Goal: Task Accomplishment & Management: Use online tool/utility

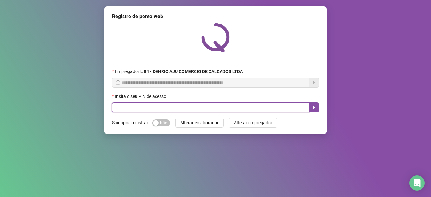
drag, startPoint x: 0, startPoint y: 0, endPoint x: 169, endPoint y: 109, distance: 201.4
click at [169, 109] on input "text" at bounding box center [210, 107] width 197 height 10
type input "*****"
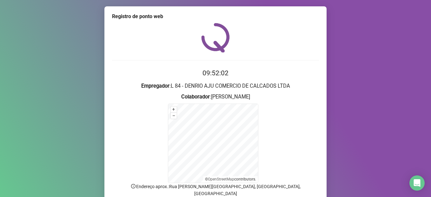
scroll to position [49, 0]
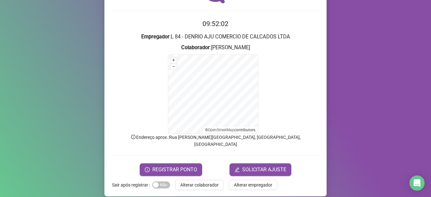
click at [157, 181] on button "Sim Não" at bounding box center [161, 184] width 18 height 7
click at [165, 165] on span "REGISTRAR PONTO" at bounding box center [174, 169] width 45 height 8
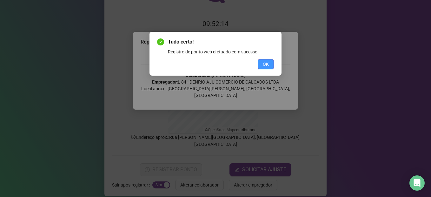
click at [269, 65] on button "OK" at bounding box center [265, 64] width 16 height 10
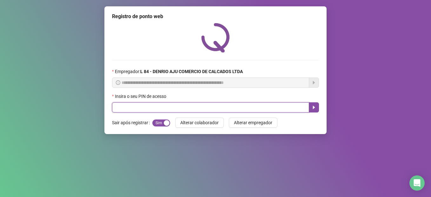
click at [164, 106] on input "text" at bounding box center [210, 107] width 197 height 10
type input "*****"
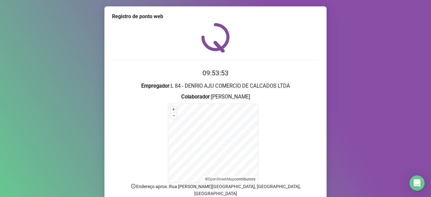
scroll to position [49, 0]
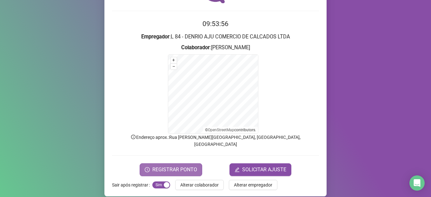
click at [164, 165] on span "REGISTRAR PONTO" at bounding box center [174, 169] width 45 height 8
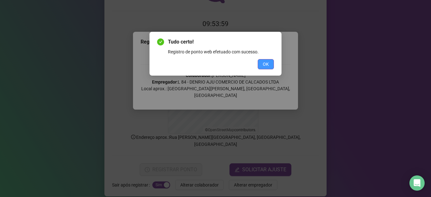
click at [266, 64] on span "OK" at bounding box center [265, 64] width 6 height 7
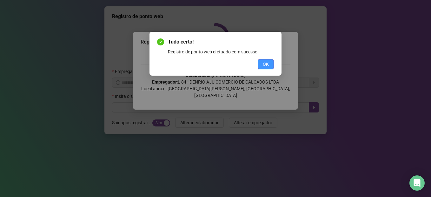
scroll to position [0, 0]
